Goal: Transaction & Acquisition: Purchase product/service

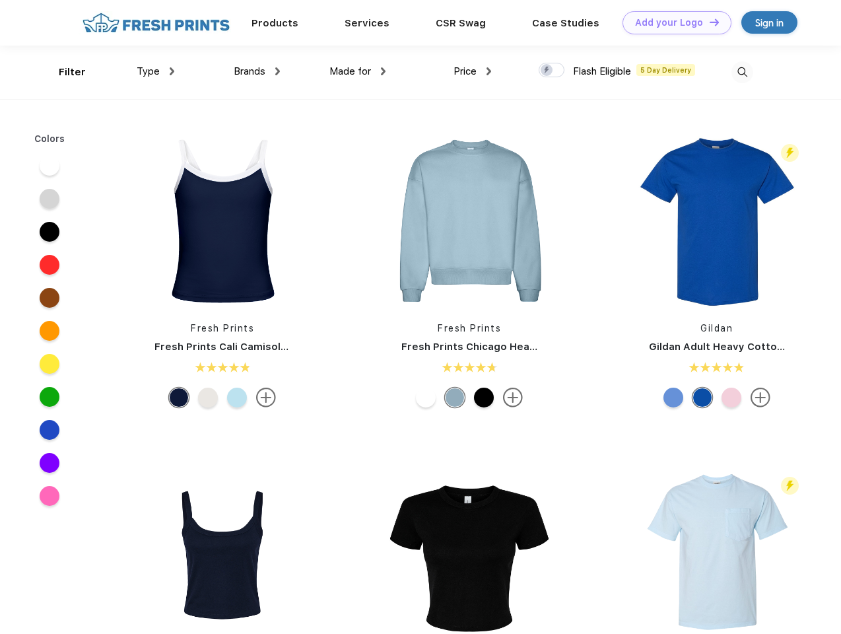
click at [672, 22] on link "Add your Logo Design Tool" at bounding box center [677, 22] width 109 height 23
click at [0, 0] on div "Design Tool" at bounding box center [0, 0] width 0 height 0
click at [709, 22] on link "Add your Logo Design Tool" at bounding box center [677, 22] width 109 height 23
click at [63, 72] on div "Filter" at bounding box center [72, 72] width 27 height 15
click at [156, 71] on span "Type" at bounding box center [148, 71] width 23 height 12
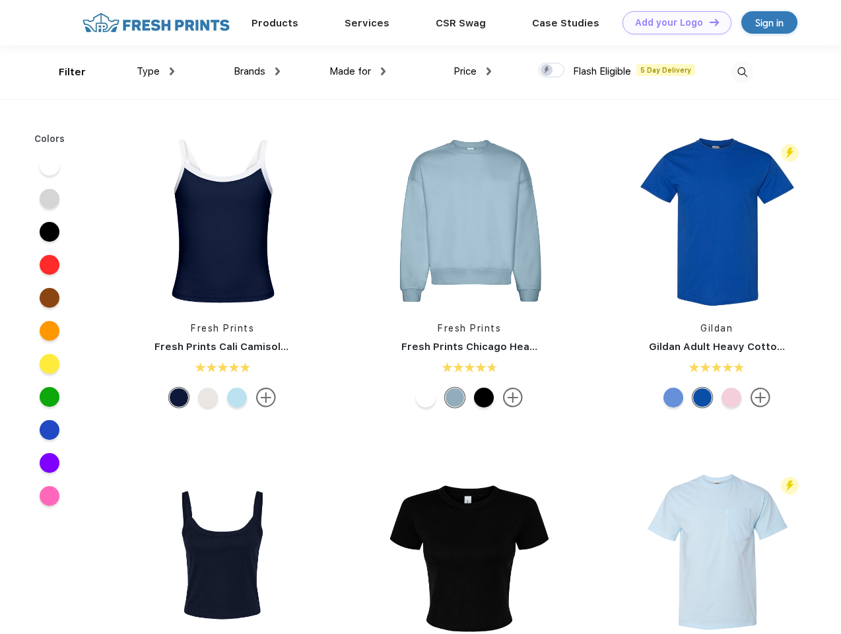
click at [257, 71] on span "Brands" at bounding box center [250, 71] width 32 height 12
click at [358, 71] on span "Made for" at bounding box center [351, 71] width 42 height 12
click at [473, 71] on span "Price" at bounding box center [465, 71] width 23 height 12
click at [552, 71] on div at bounding box center [552, 70] width 26 height 15
click at [548, 71] on input "checkbox" at bounding box center [543, 66] width 9 height 9
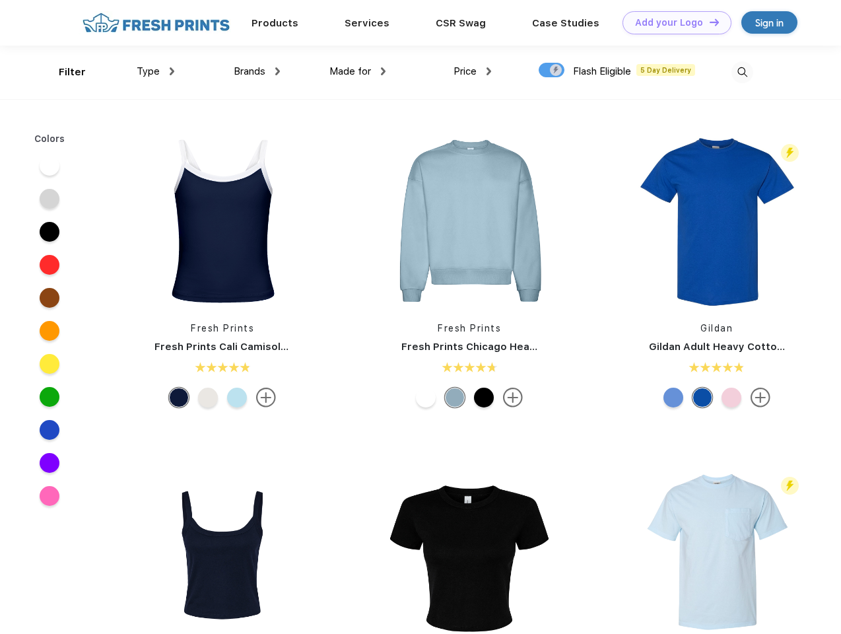
click at [742, 72] on img at bounding box center [743, 72] width 22 height 22
